Goal: Transaction & Acquisition: Download file/media

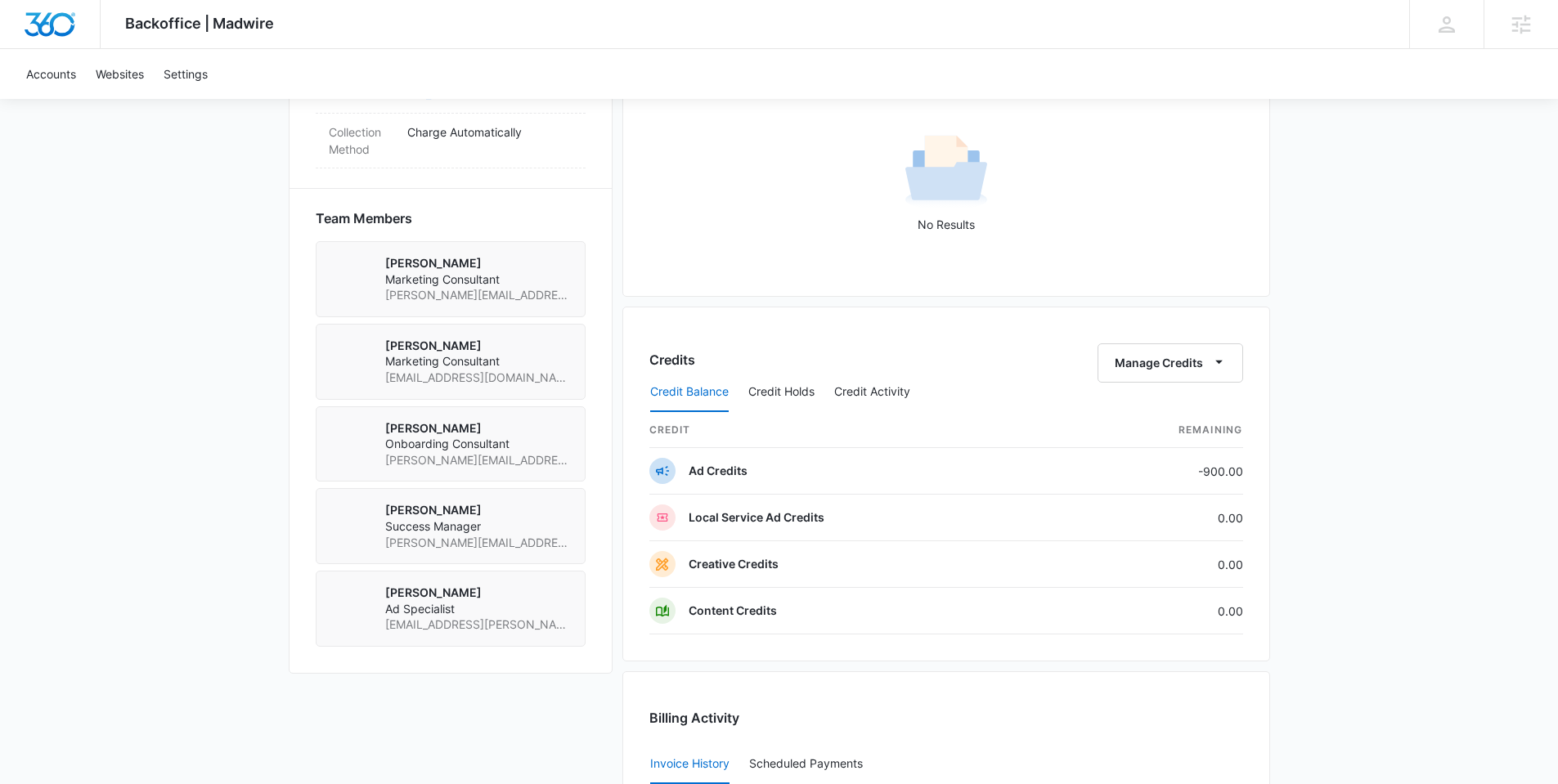
scroll to position [1606, 0]
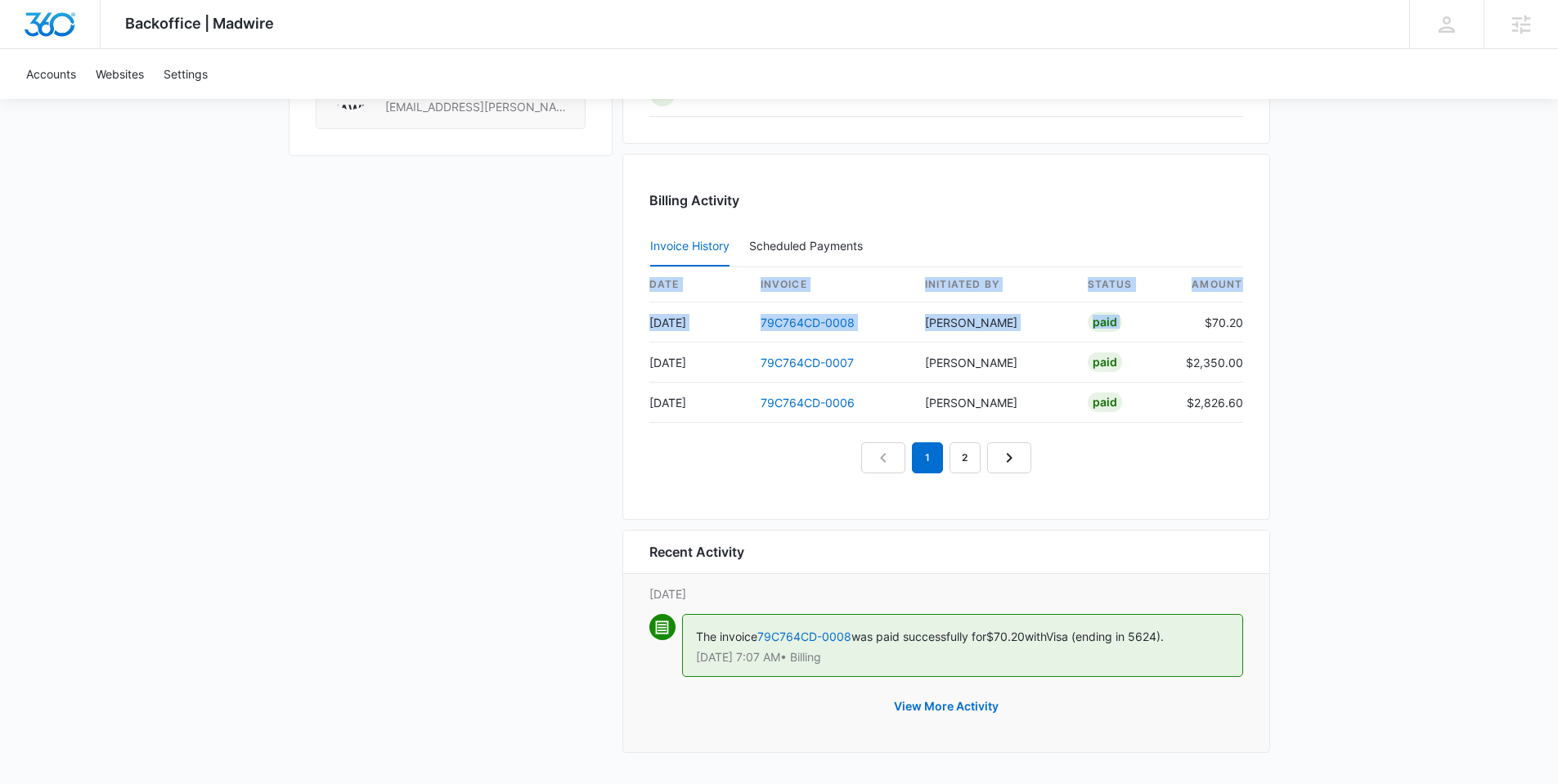
drag, startPoint x: 1205, startPoint y: 323, endPoint x: 1248, endPoint y: 323, distance: 43.0
click at [1248, 323] on div "Billing Activity Invoice History Scheduled Payments 0 date invoice Initiated By…" at bounding box center [946, 337] width 648 height 367
drag, startPoint x: 1240, startPoint y: 320, endPoint x: 1208, endPoint y: 320, distance: 32.0
click at [1208, 320] on td "$70.20" at bounding box center [1208, 322] width 70 height 40
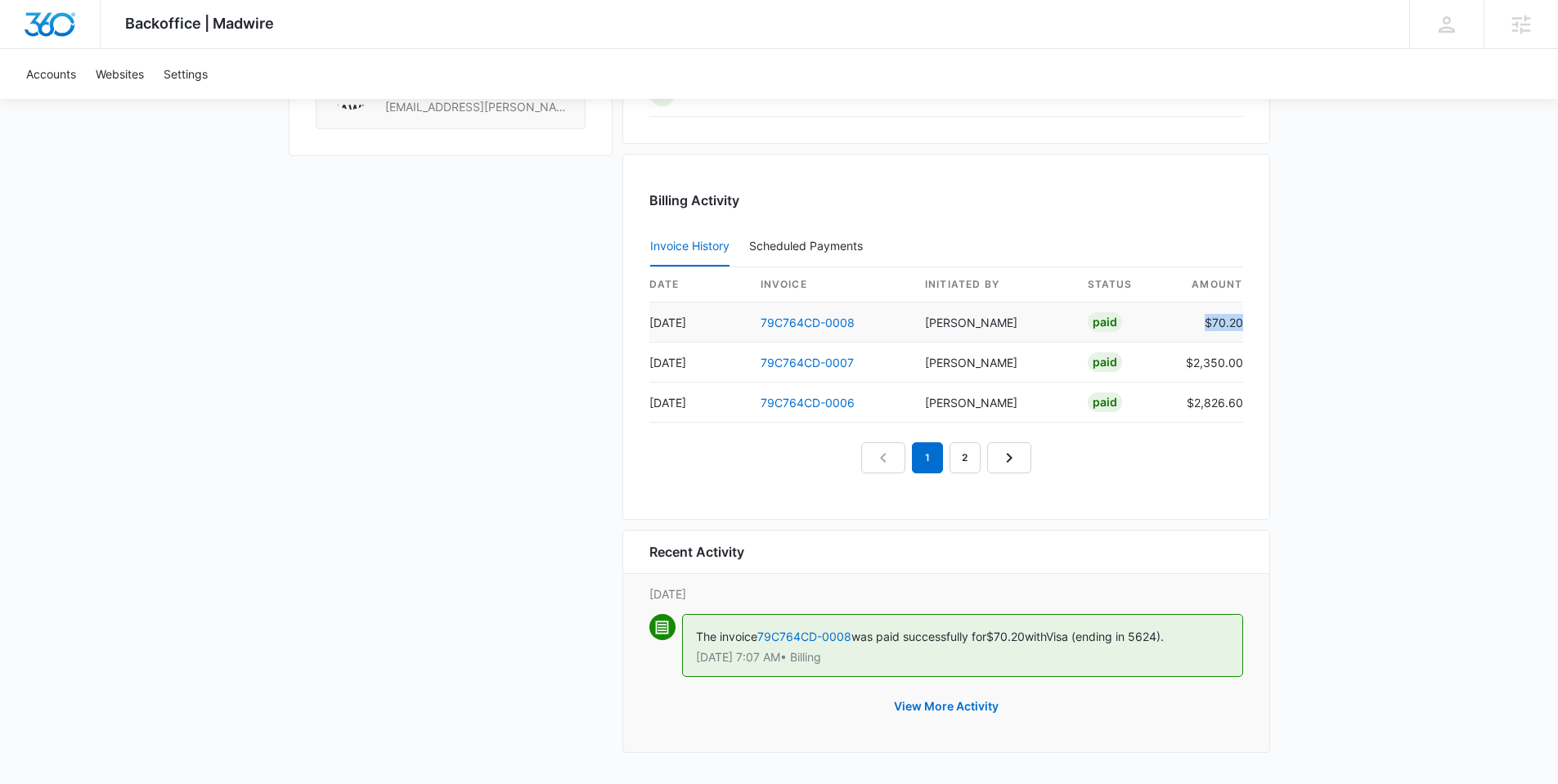
copy td "$70.20"
click at [800, 320] on link "79C764CD-0008" at bounding box center [808, 322] width 94 height 14
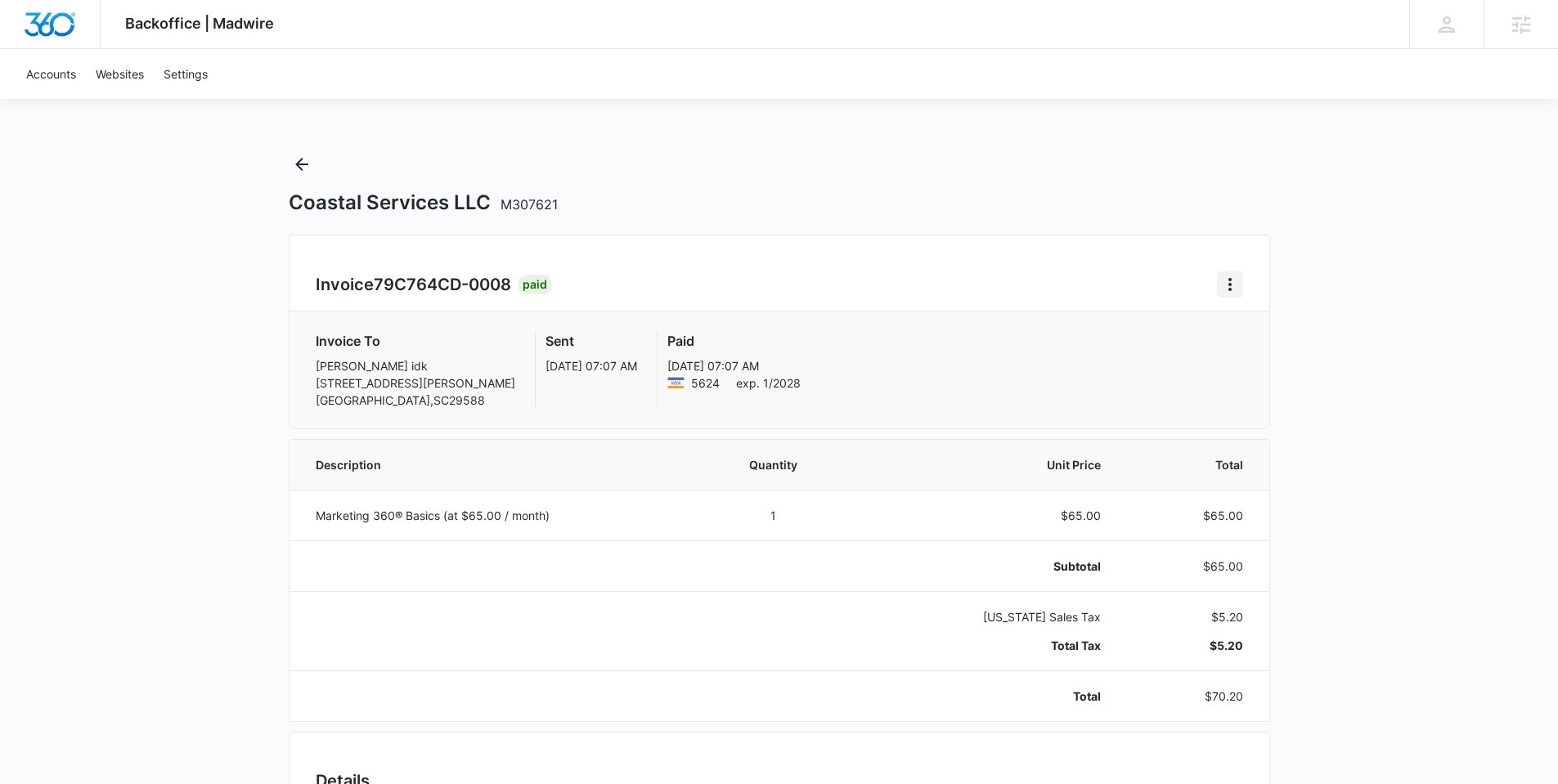
click at [1236, 280] on icon "Home" at bounding box center [1230, 284] width 20 height 20
click at [1276, 328] on link "Download Invoice" at bounding box center [1285, 330] width 95 height 14
